Goal: Task Accomplishment & Management: Use online tool/utility

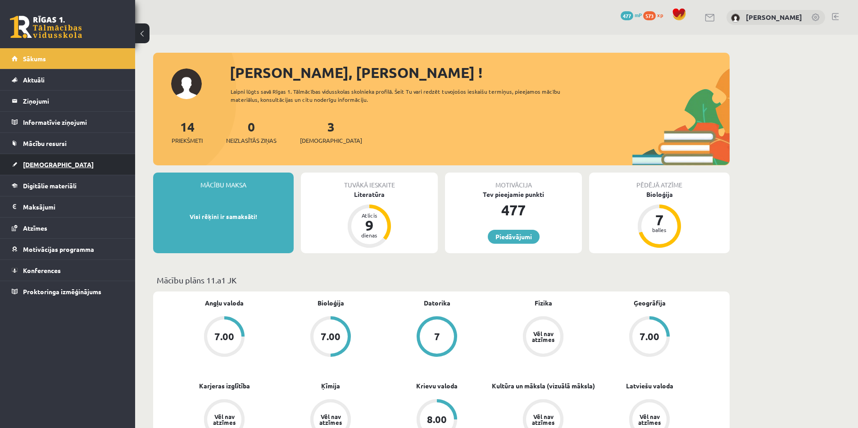
click at [44, 161] on span "[DEMOGRAPHIC_DATA]" at bounding box center [58, 164] width 71 height 8
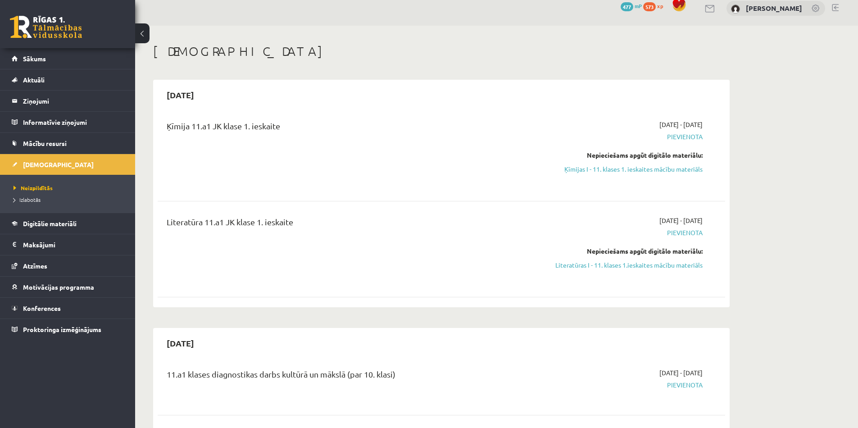
scroll to position [9, 0]
click at [659, 172] on link "Ķīmijas I - 11. klases 1. ieskaites mācību materiāls" at bounding box center [618, 168] width 170 height 9
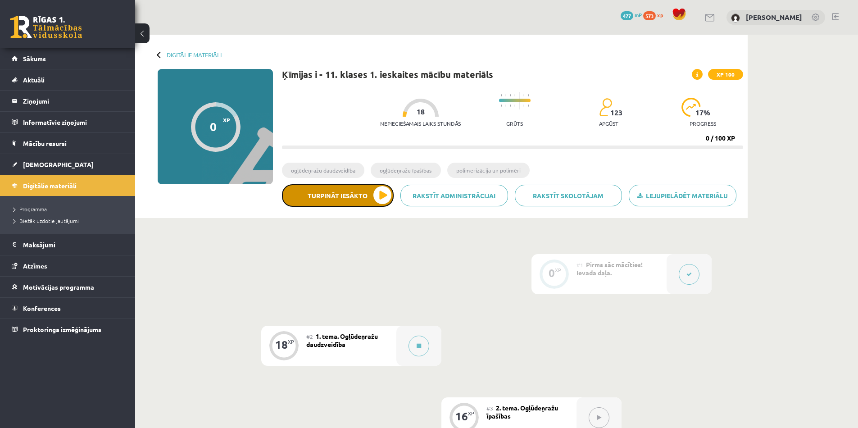
click at [331, 194] on button "Turpināt iesākto" at bounding box center [338, 195] width 112 height 23
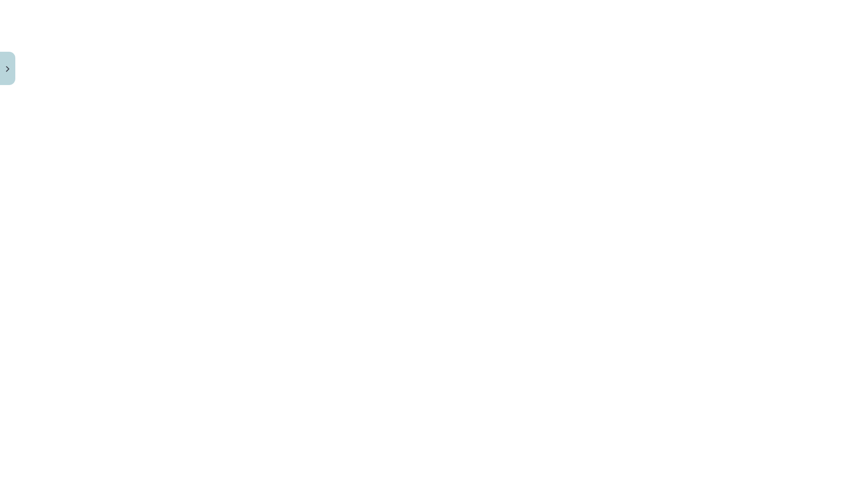
scroll to position [1001, 0]
